Goal: Task Accomplishment & Management: Complete application form

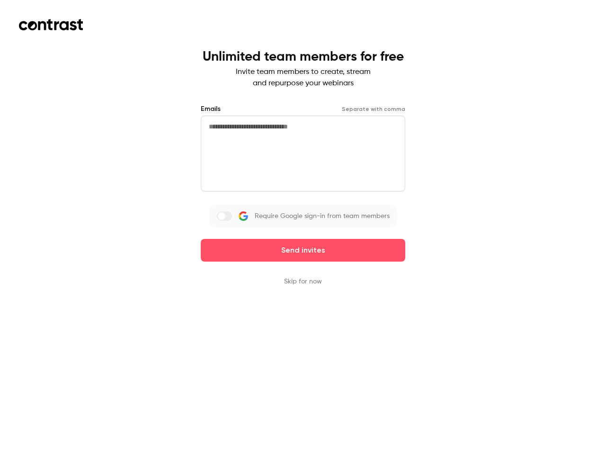
click at [303, 227] on div "Emails Separate with comma Require Google sign-in from team members Send invites" at bounding box center [303, 182] width 205 height 157
click at [303, 250] on button "Send invites" at bounding box center [303, 250] width 205 height 23
